Goal: Task Accomplishment & Management: Manage account settings

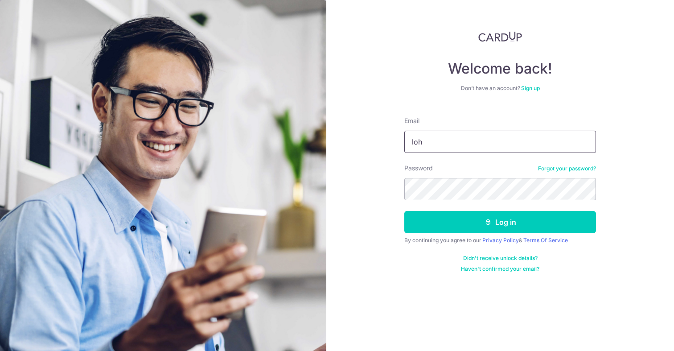
type input "[EMAIL_ADDRESS][DOMAIN_NAME]"
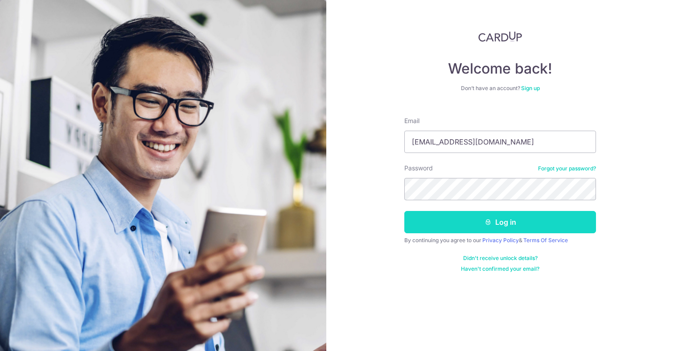
click at [425, 228] on button "Log in" at bounding box center [500, 222] width 192 height 22
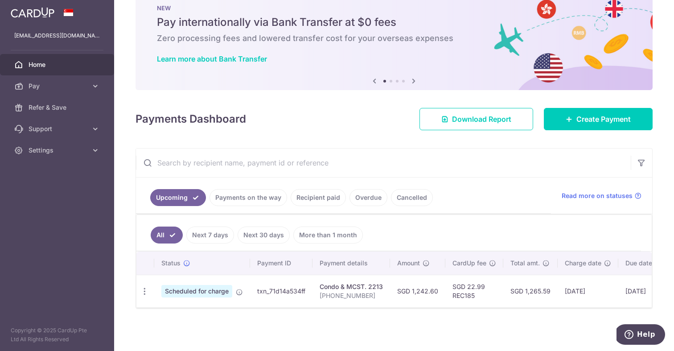
scroll to position [0, 81]
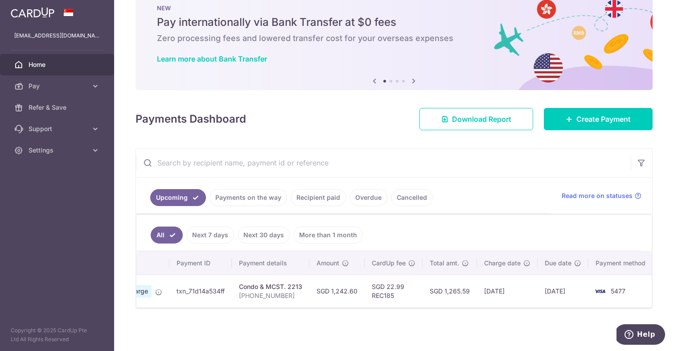
click at [266, 202] on link "Payments on the way" at bounding box center [248, 197] width 78 height 17
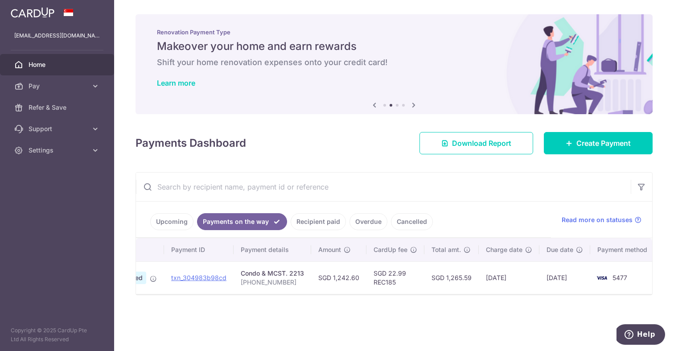
scroll to position [0, 0]
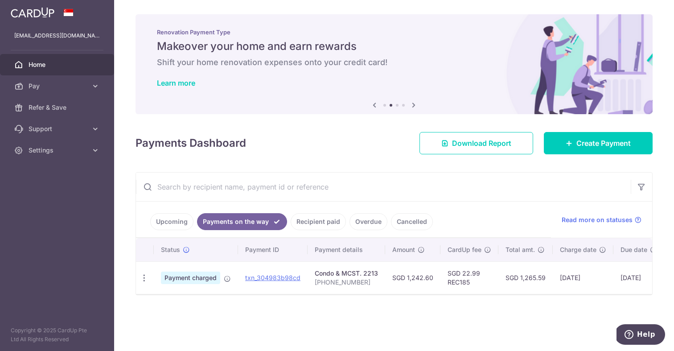
click at [422, 277] on td "SGD 1,242.60" at bounding box center [412, 277] width 55 height 33
click at [334, 223] on link "Recipient paid" at bounding box center [317, 221] width 55 height 17
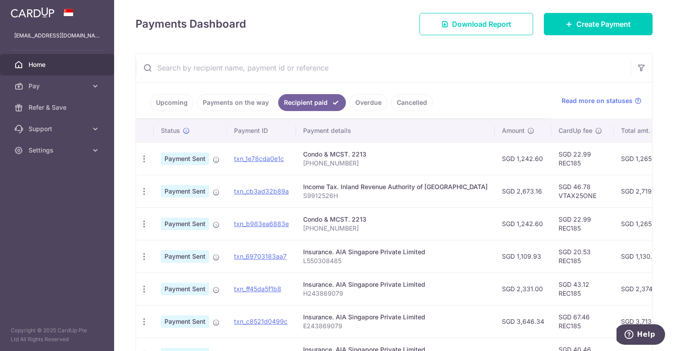
scroll to position [122, 0]
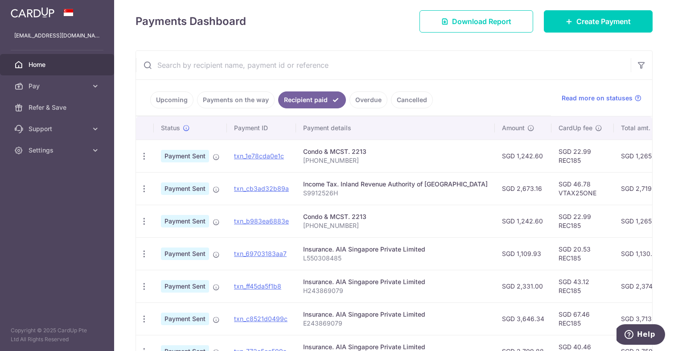
click at [170, 99] on link "Upcoming" at bounding box center [171, 99] width 43 height 17
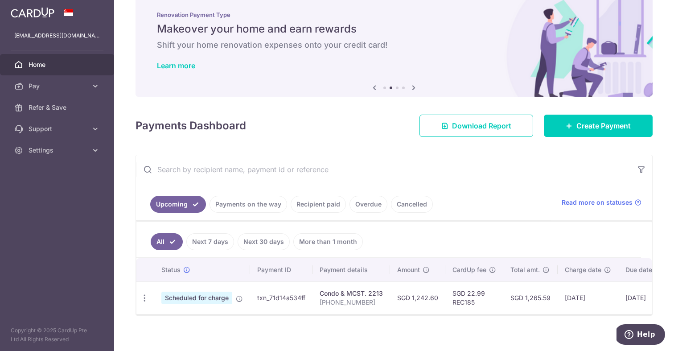
scroll to position [24, 0]
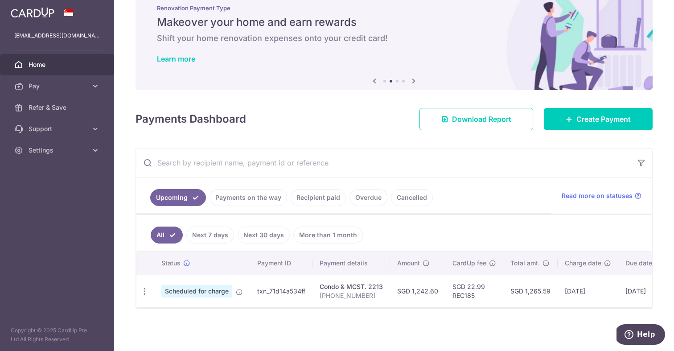
click at [331, 241] on link "More than 1 month" at bounding box center [327, 234] width 69 height 17
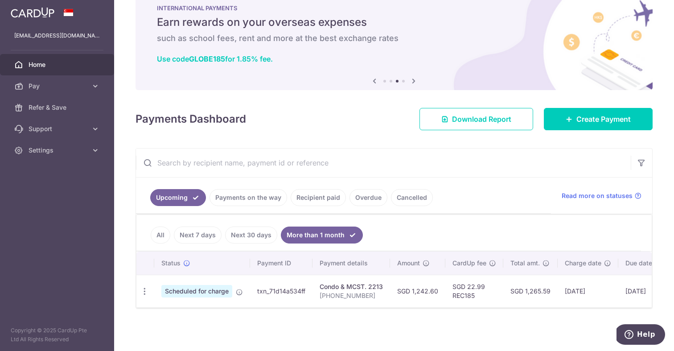
click at [158, 236] on link "All" at bounding box center [161, 234] width 20 height 17
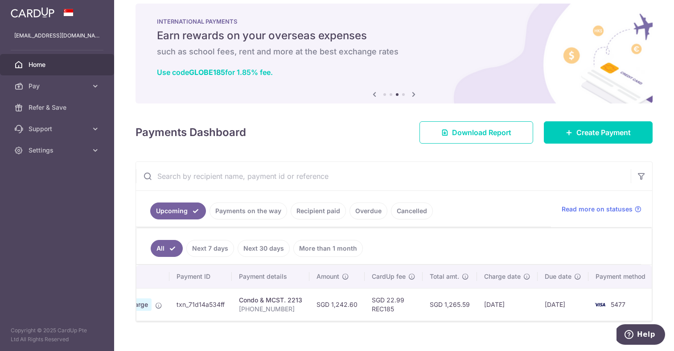
scroll to position [0, 0]
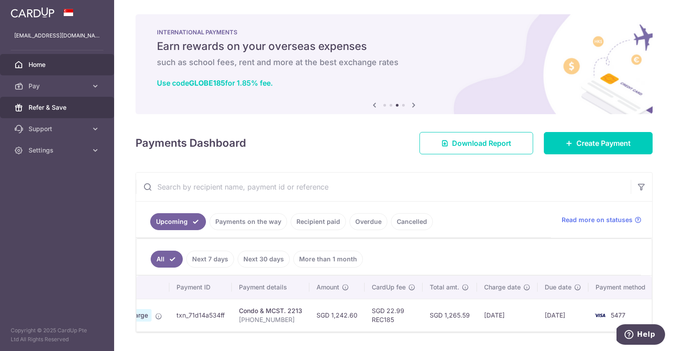
click at [84, 107] on span "Refer & Save" at bounding box center [58, 107] width 59 height 9
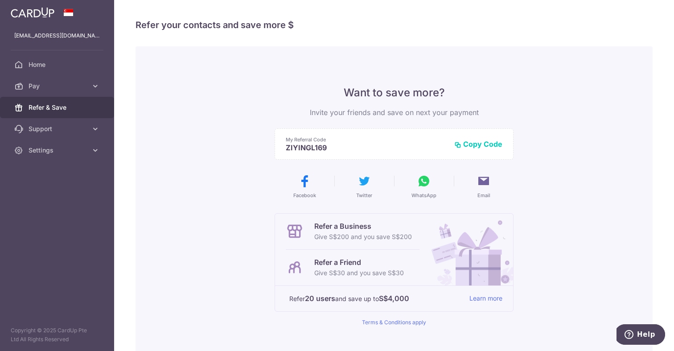
scroll to position [97, 0]
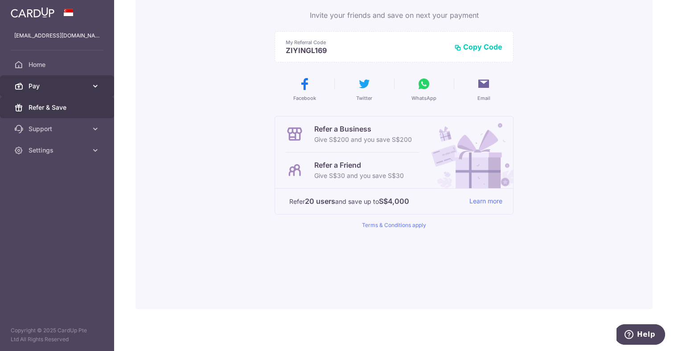
click at [94, 94] on link "Pay" at bounding box center [57, 85] width 114 height 21
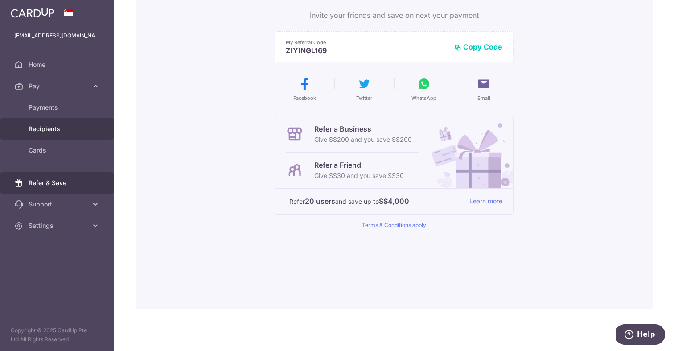
click at [69, 119] on link "Recipients" at bounding box center [57, 128] width 114 height 21
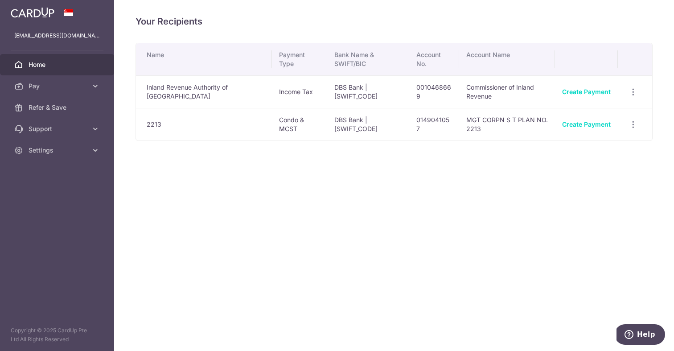
click at [78, 60] on span "Home" at bounding box center [58, 64] width 59 height 9
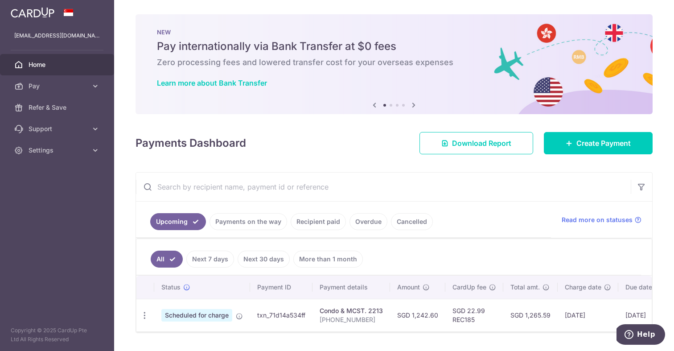
click at [323, 218] on link "Recipient paid" at bounding box center [317, 221] width 55 height 17
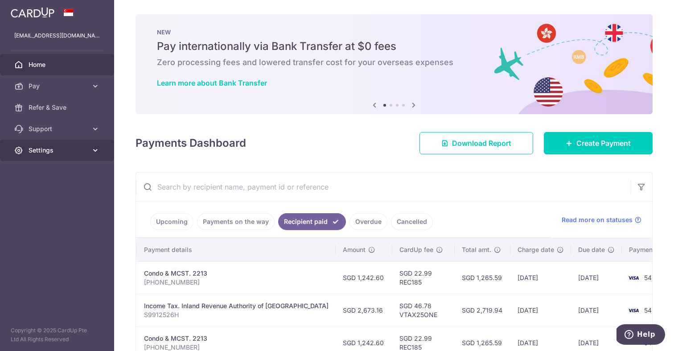
click at [61, 155] on link "Settings" at bounding box center [57, 149] width 114 height 21
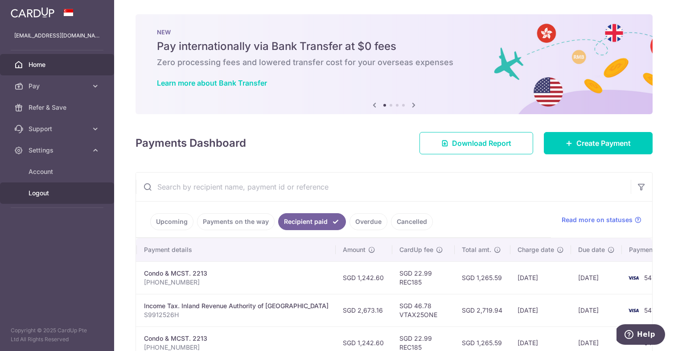
click at [60, 188] on span "Logout" at bounding box center [58, 192] width 59 height 9
